Goal: Task Accomplishment & Management: Manage account settings

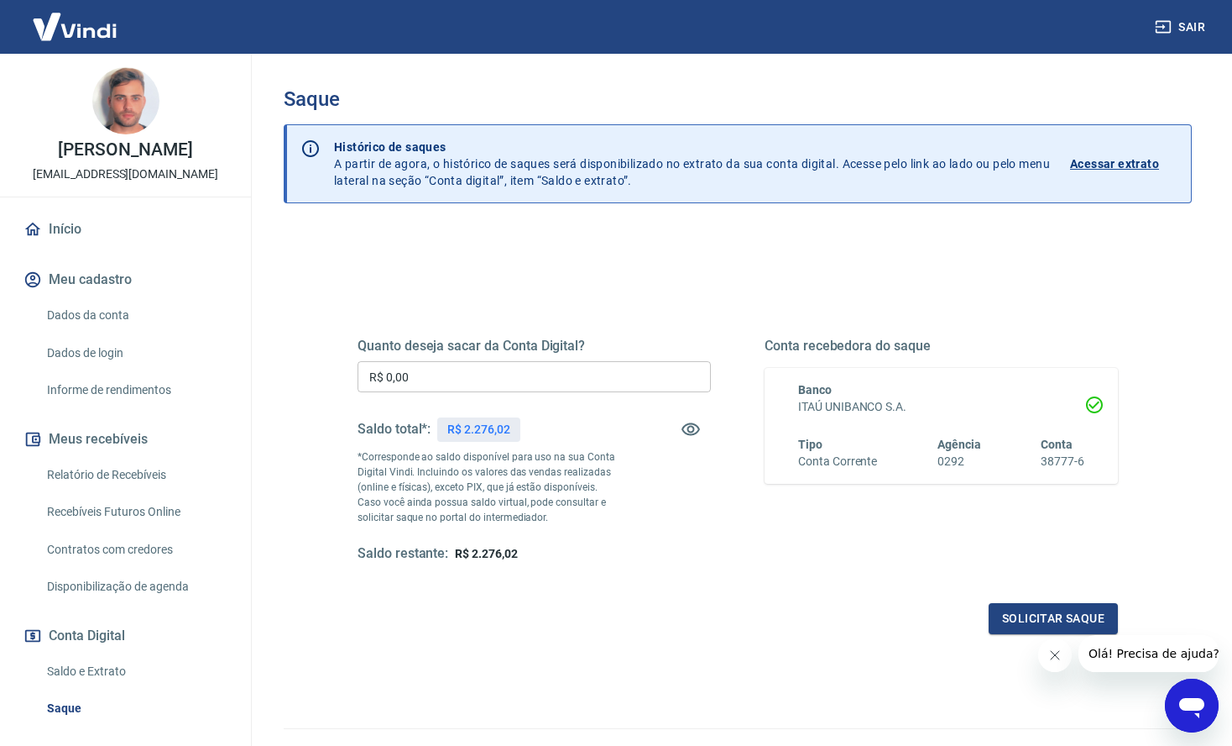
click at [497, 432] on p "R$ 2.276,02" at bounding box center [478, 430] width 62 height 18
copy p "2.276,02"
click at [505, 383] on input "R$ 0,00" at bounding box center [534, 376] width 353 height 31
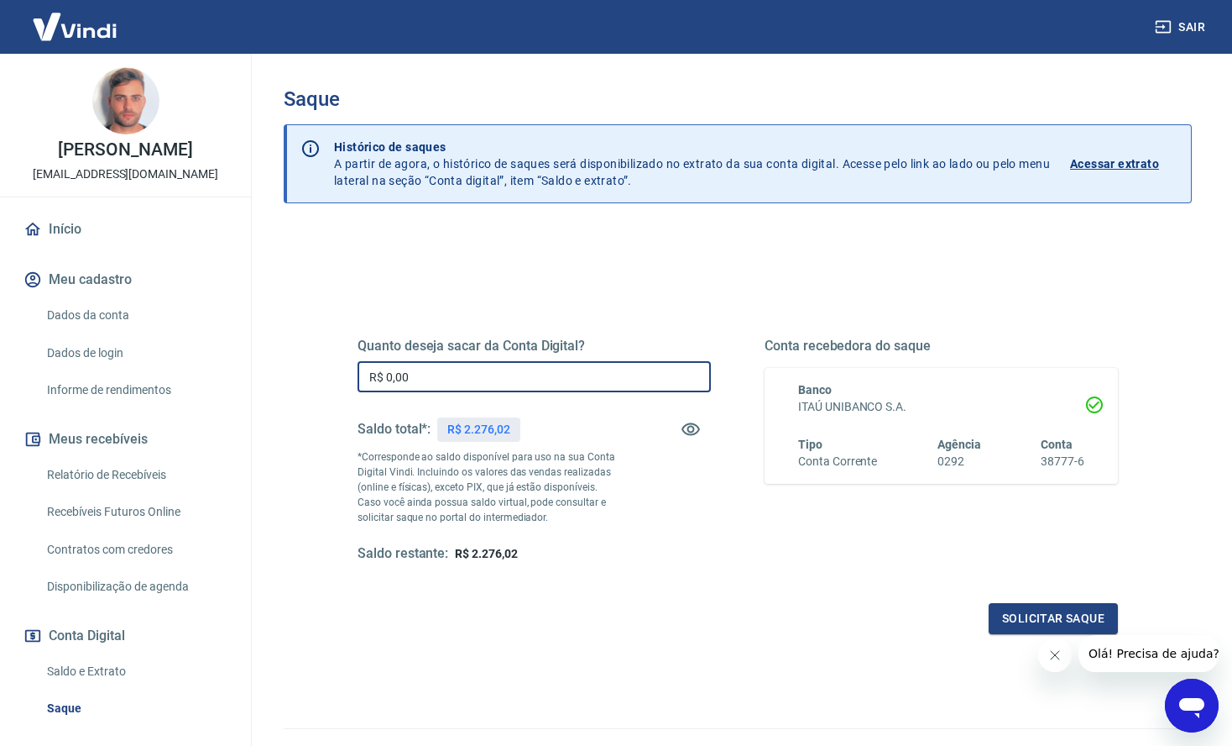
click at [505, 383] on input "R$ 0,00" at bounding box center [534, 376] width 353 height 31
paste input "2.276,02"
type input "R$ 2.276,02"
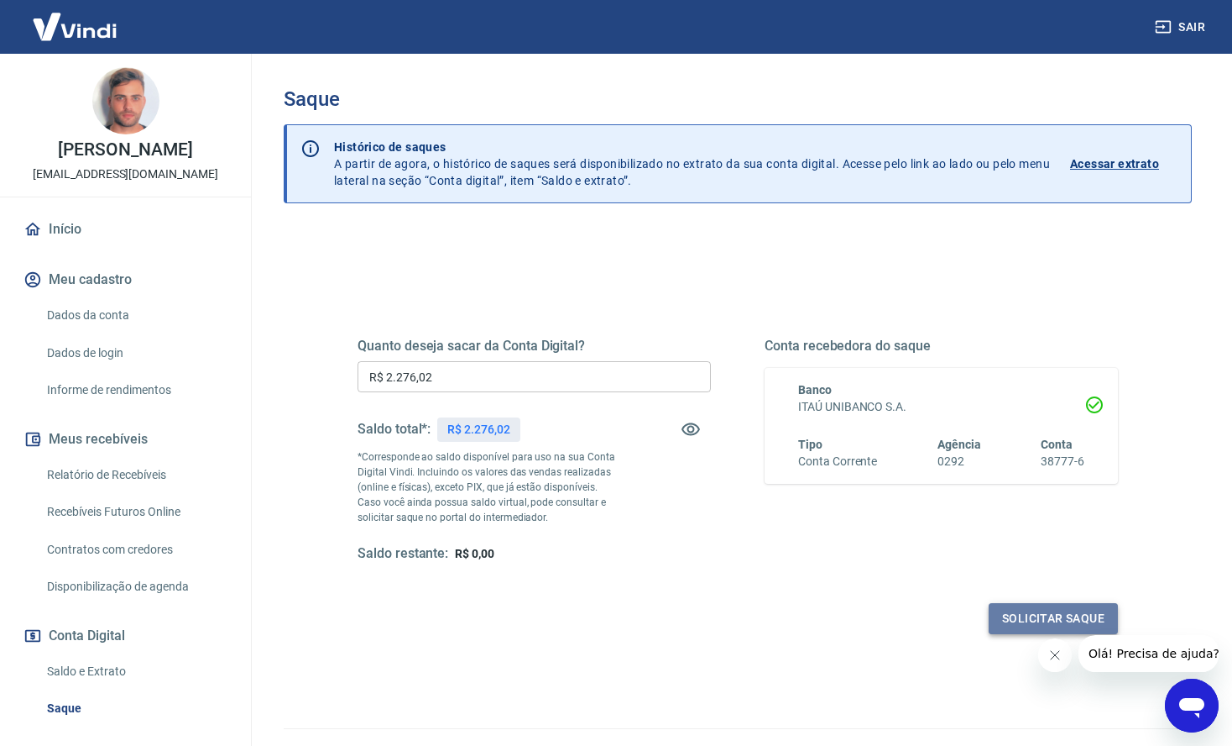
click at [1055, 613] on button "Solicitar saque" at bounding box center [1053, 618] width 129 height 31
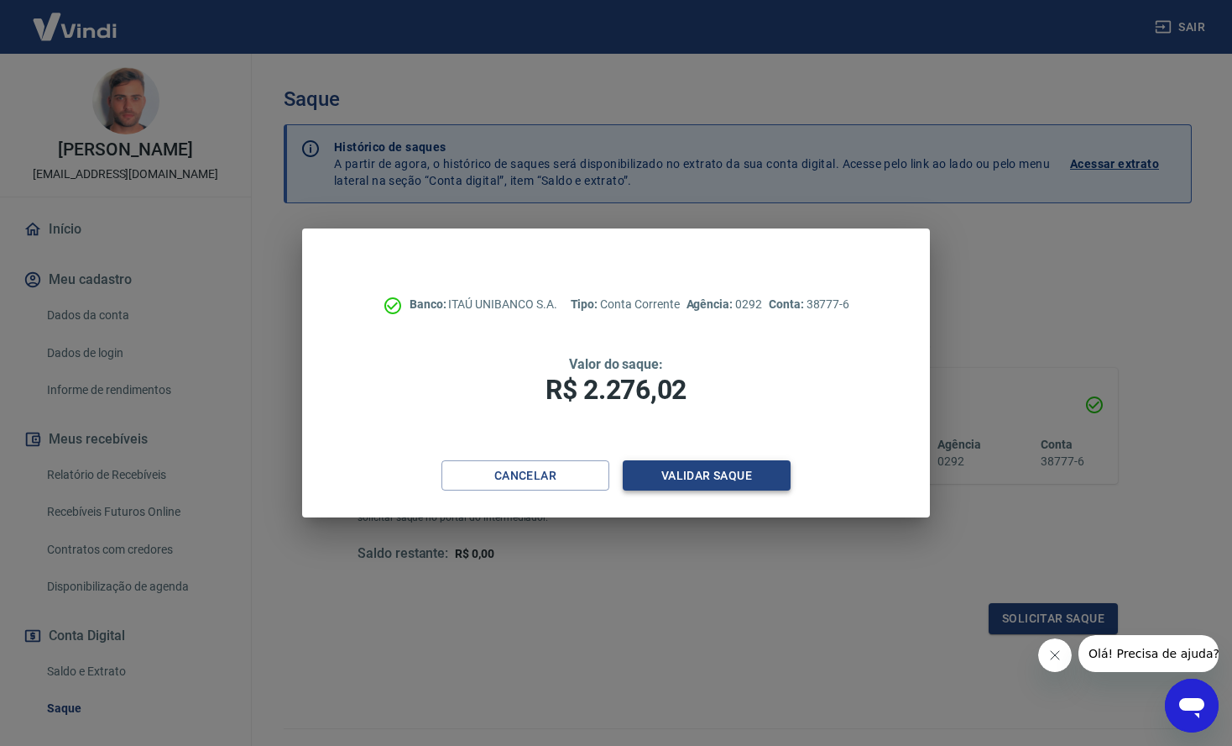
click at [729, 480] on button "Validar saque" at bounding box center [707, 475] width 168 height 31
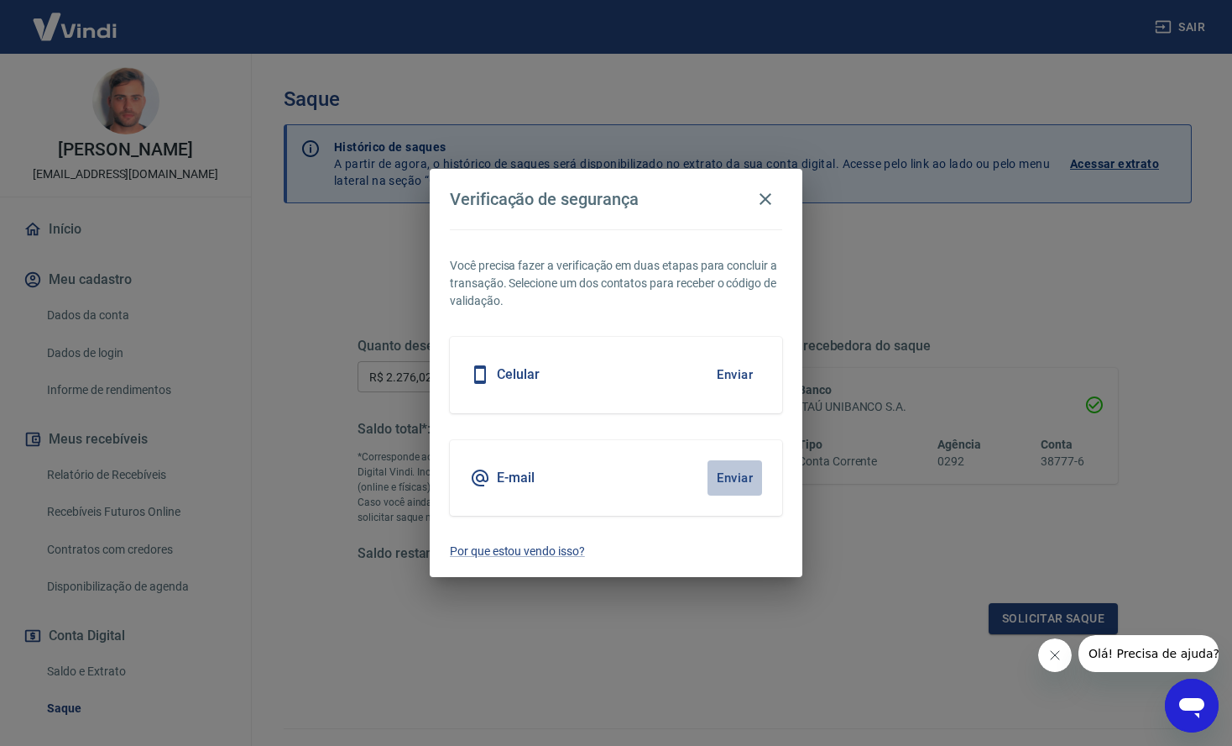
click at [725, 477] on button "Enviar" at bounding box center [735, 477] width 55 height 35
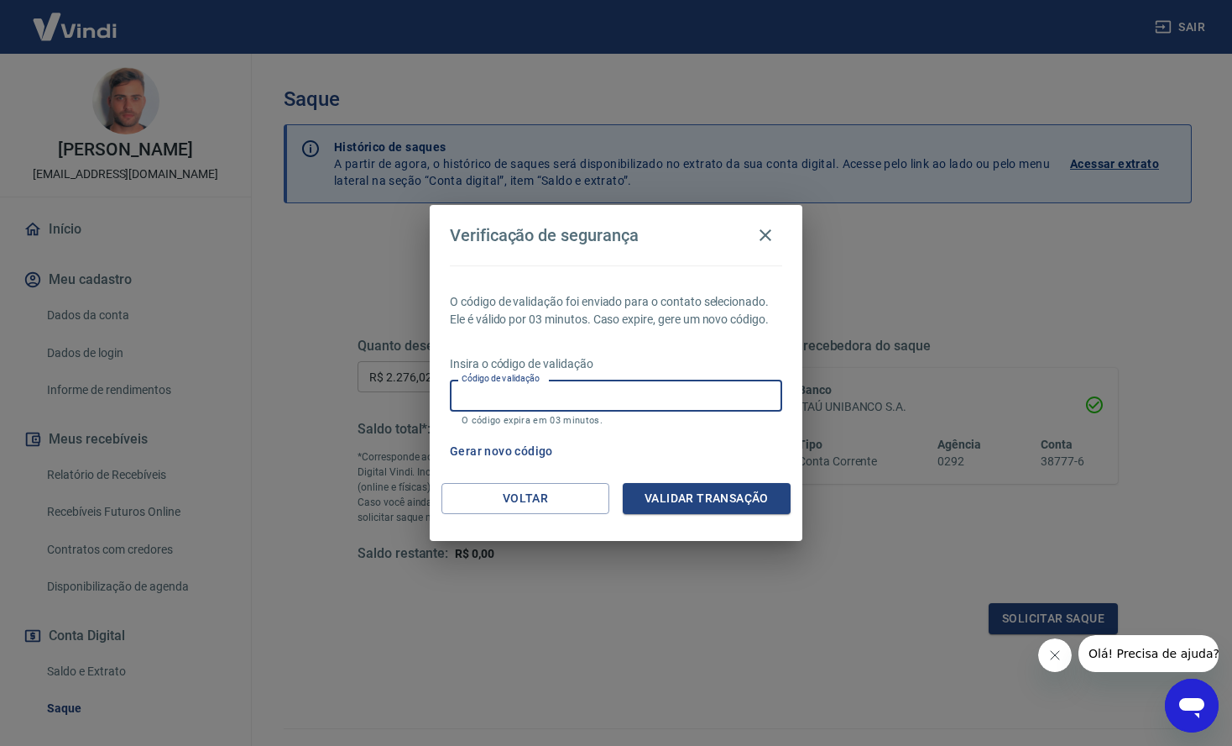
click at [672, 396] on input "Código de validação" at bounding box center [616, 394] width 332 height 31
type input "794461"
click at [734, 503] on button "Validar transação" at bounding box center [707, 498] width 168 height 31
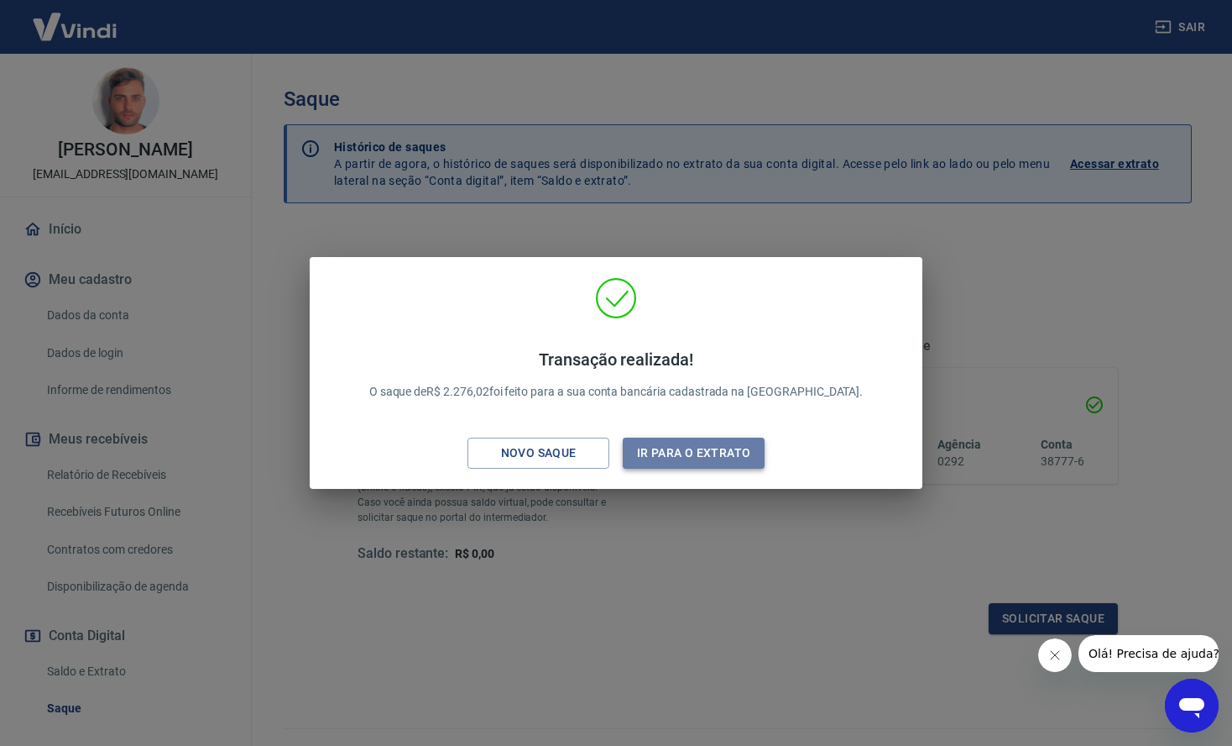
click at [703, 460] on button "Ir para o extrato" at bounding box center [694, 452] width 142 height 31
